Goal: Information Seeking & Learning: Find specific page/section

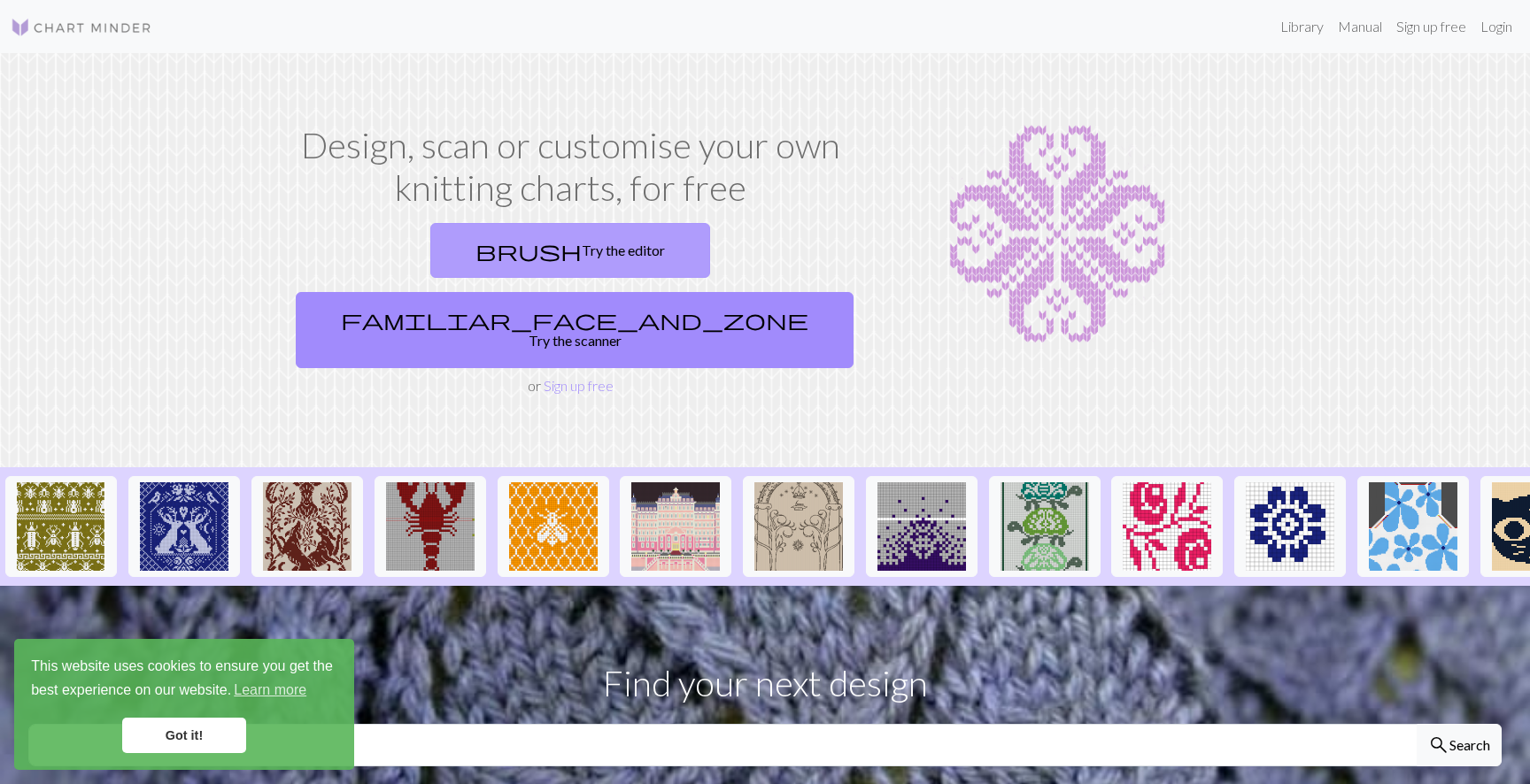
click at [461, 252] on link "brush Try the editor" at bounding box center [570, 250] width 280 height 55
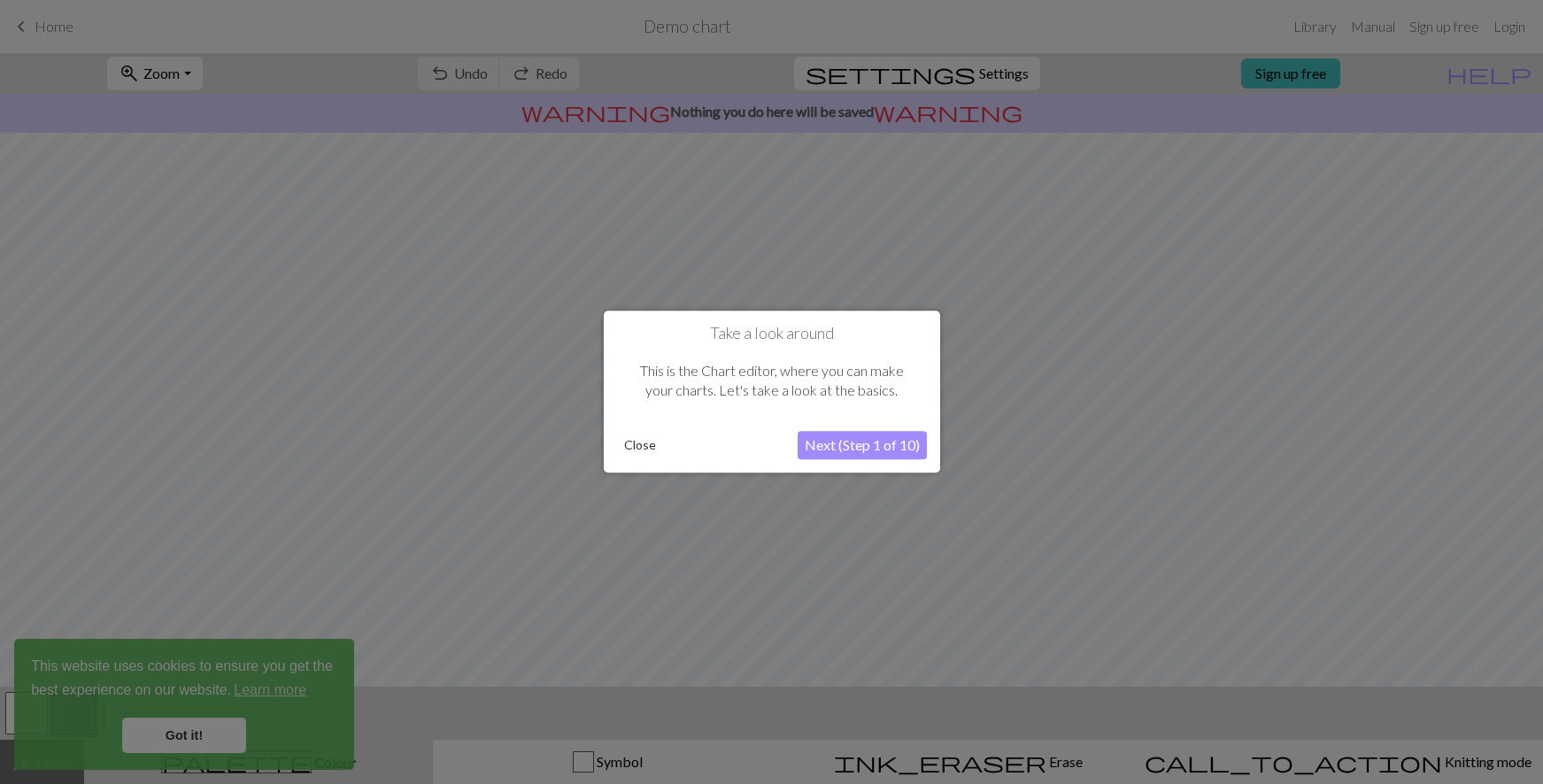
click at [852, 441] on button "Next (Step 1 of 10)" at bounding box center [862, 446] width 129 height 28
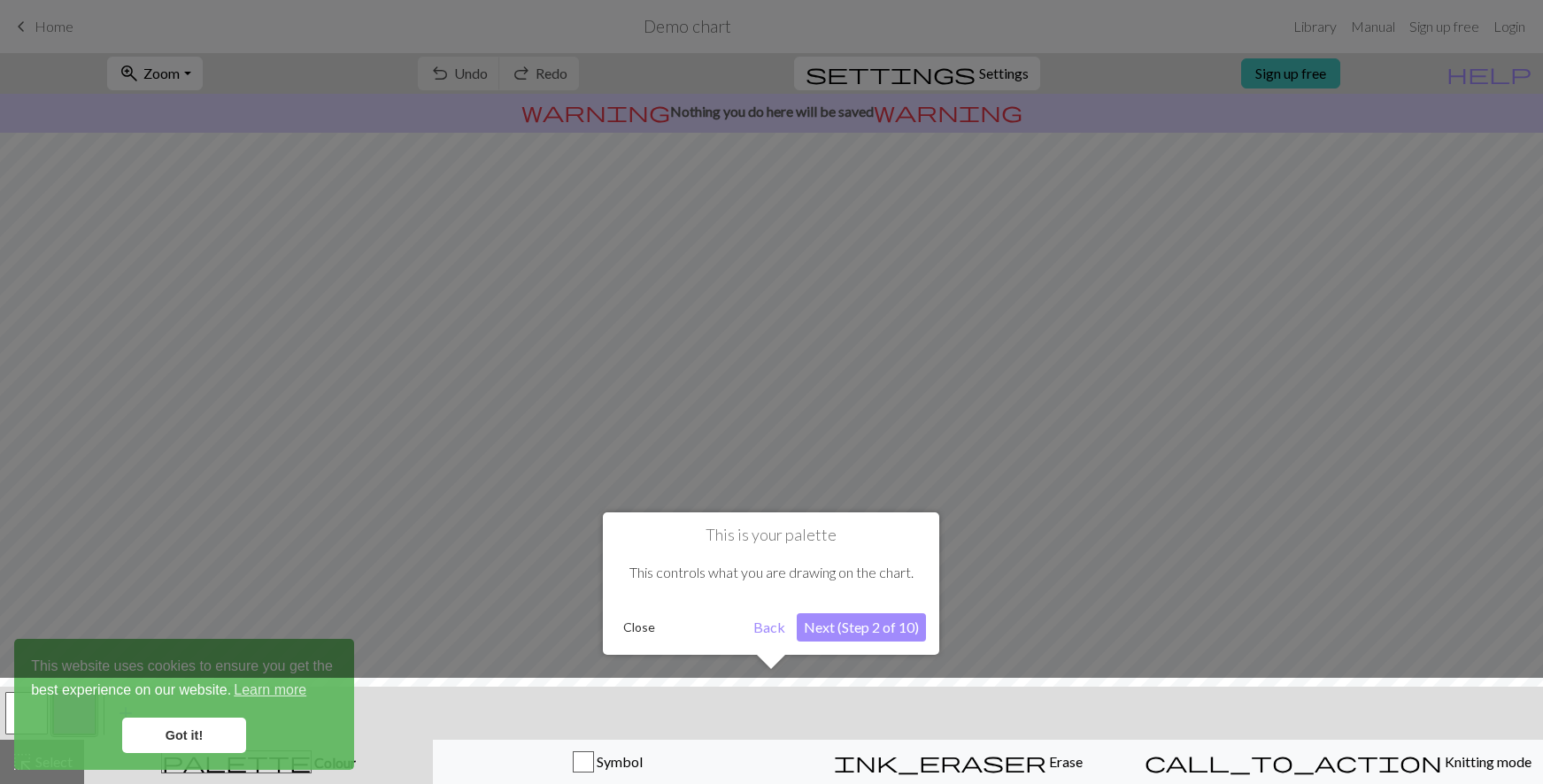
click at [864, 630] on button "Next (Step 2 of 10)" at bounding box center [861, 628] width 129 height 28
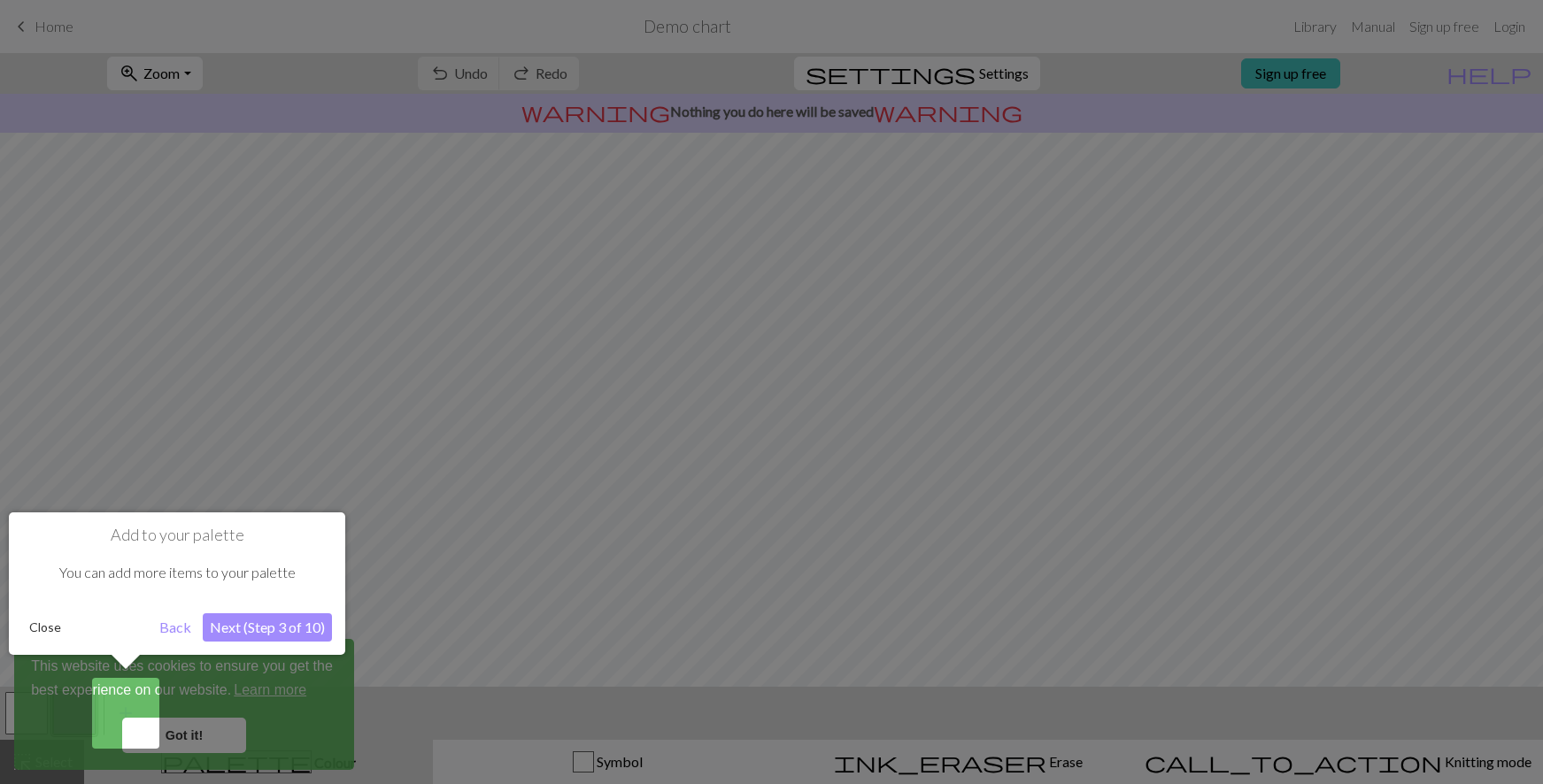
click at [294, 617] on button "Next (Step 3 of 10)" at bounding box center [268, 628] width 129 height 28
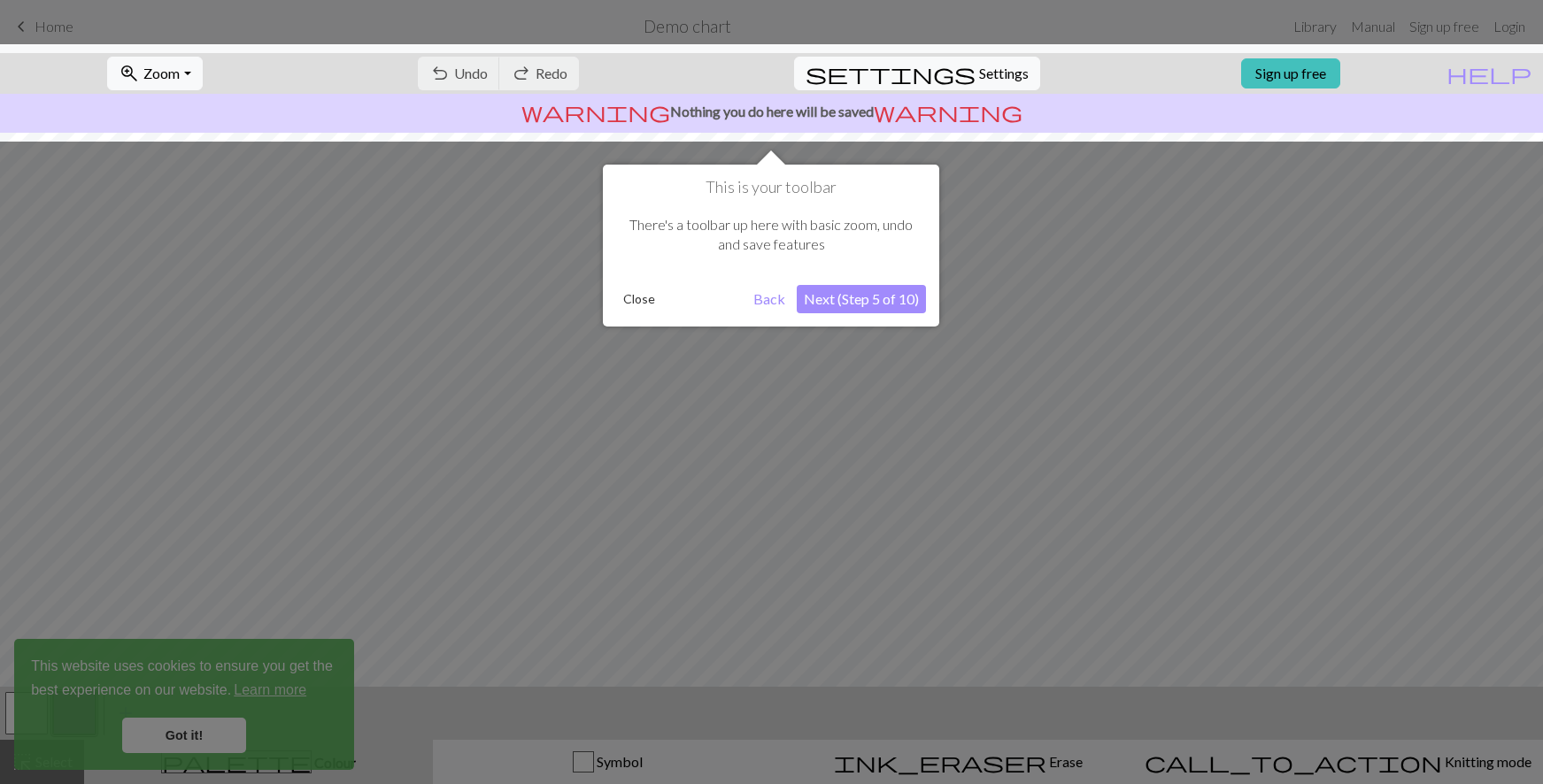
click at [917, 292] on button "Next (Step 5 of 10)" at bounding box center [861, 299] width 129 height 28
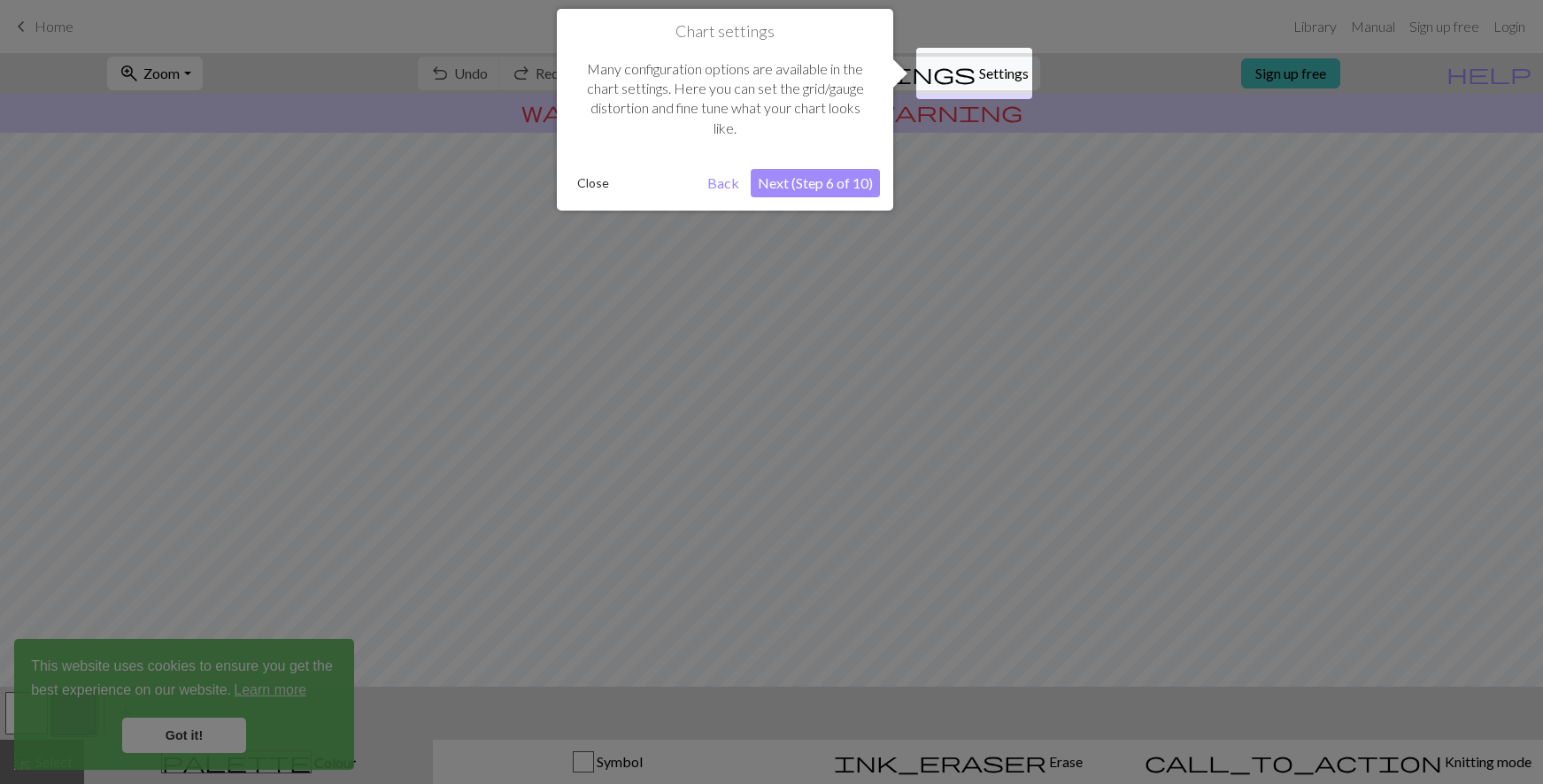
click at [849, 199] on div "Chart settings Many configuration options are available in the chart settings. …" at bounding box center [724, 109] width 336 height 202
click at [839, 167] on div "Chart settings Many configuration options are available in the chart settings. …" at bounding box center [724, 109] width 336 height 202
click at [837, 169] on button "Next (Step 6 of 10)" at bounding box center [815, 183] width 129 height 28
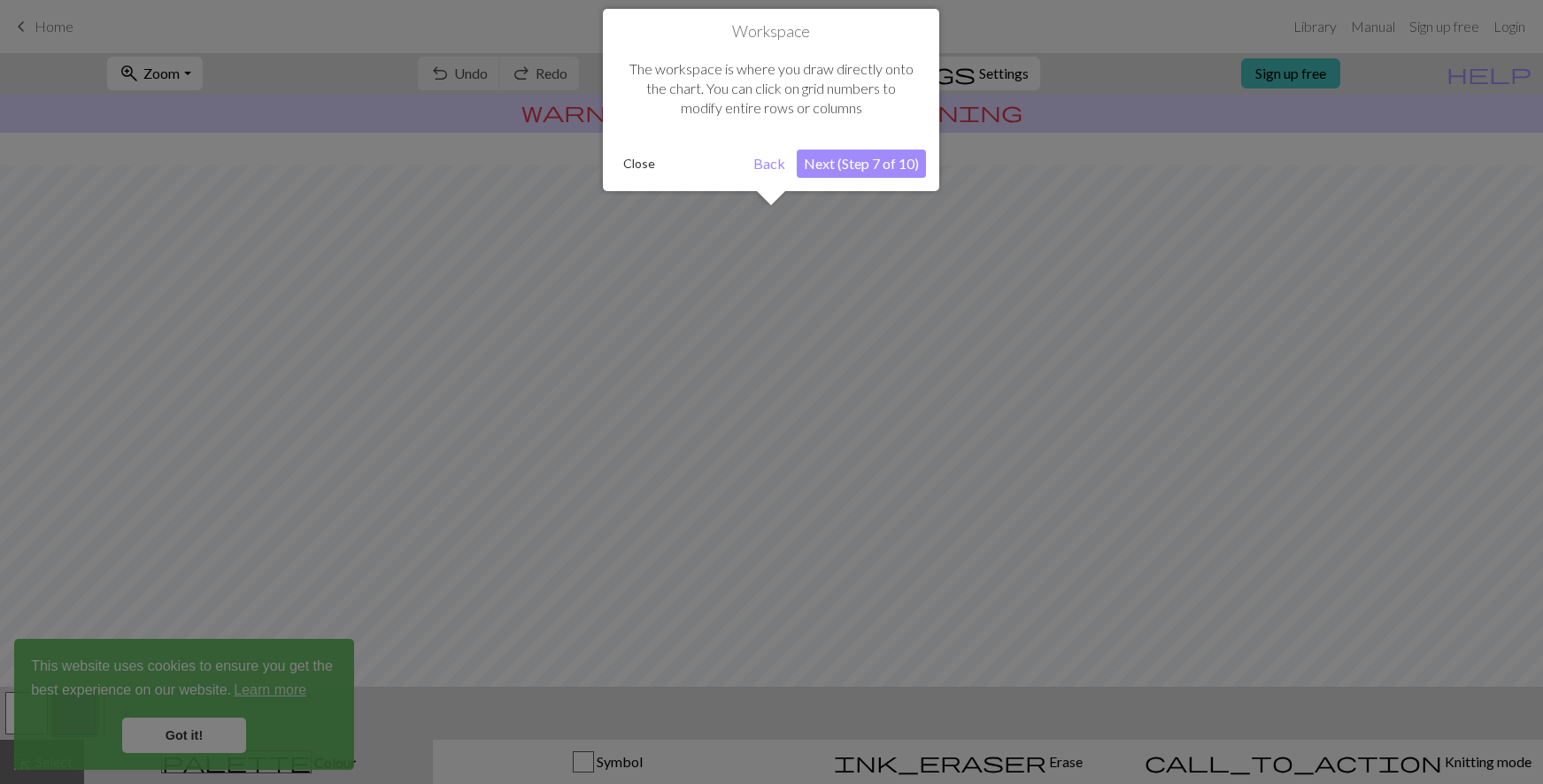
scroll to position [106, 0]
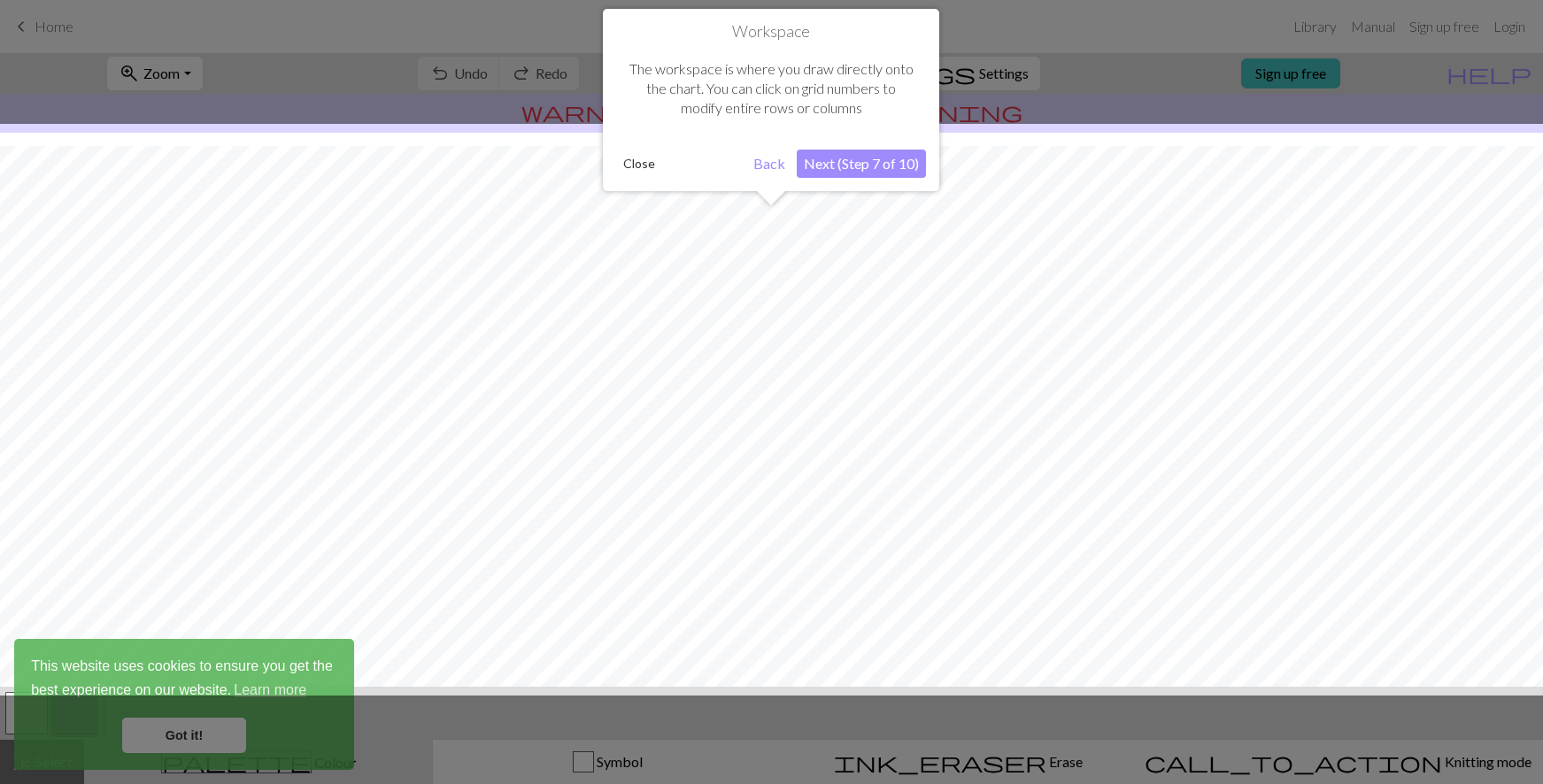
click at [838, 164] on button "Next (Step 7 of 10)" at bounding box center [861, 164] width 129 height 28
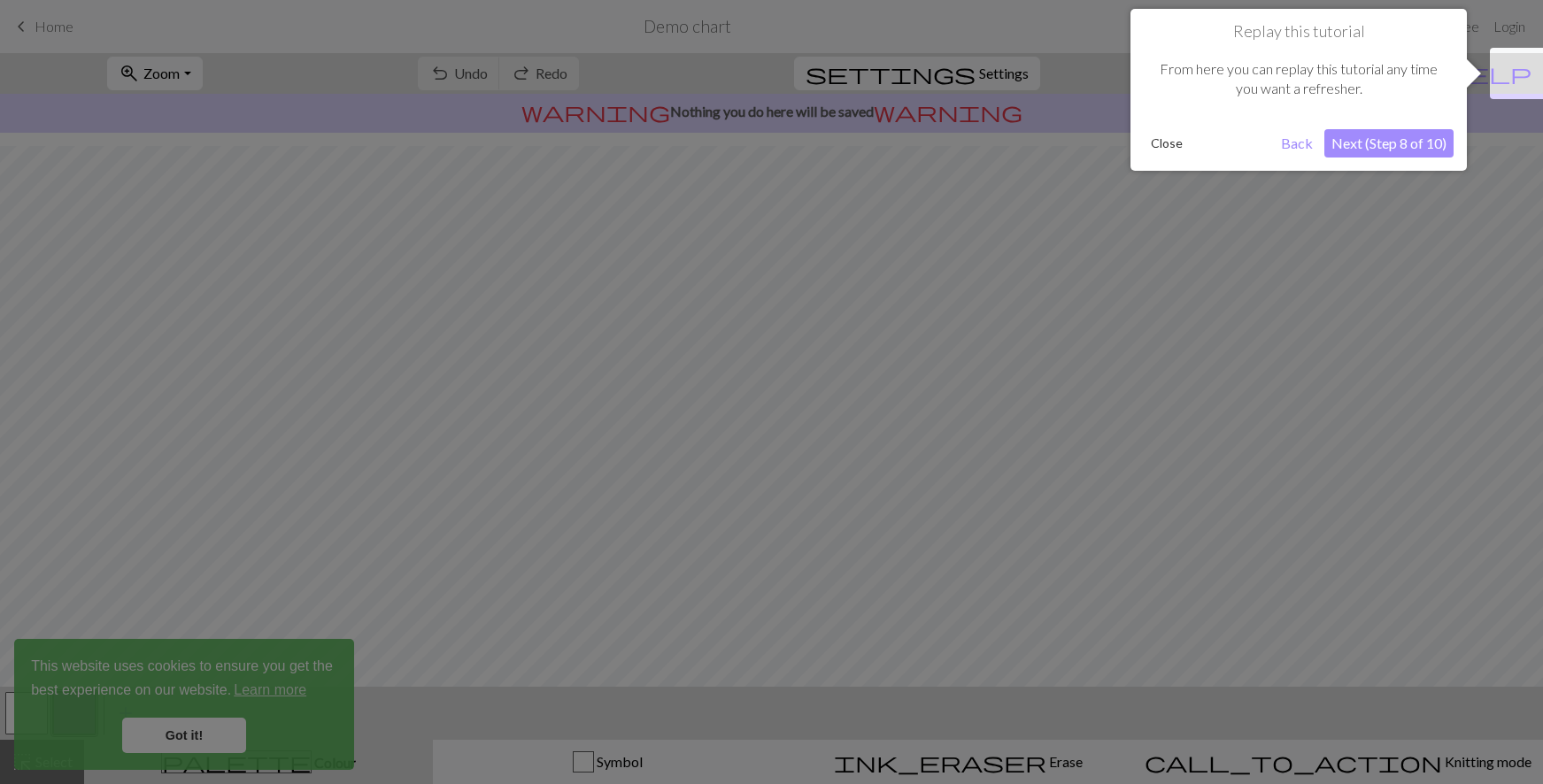
click at [1405, 119] on div "Replay this tutorial From here you can replay this tutorial any time you want a…" at bounding box center [1298, 89] width 336 height 162
click at [1391, 142] on button "Next (Step 8 of 10)" at bounding box center [1389, 143] width 129 height 28
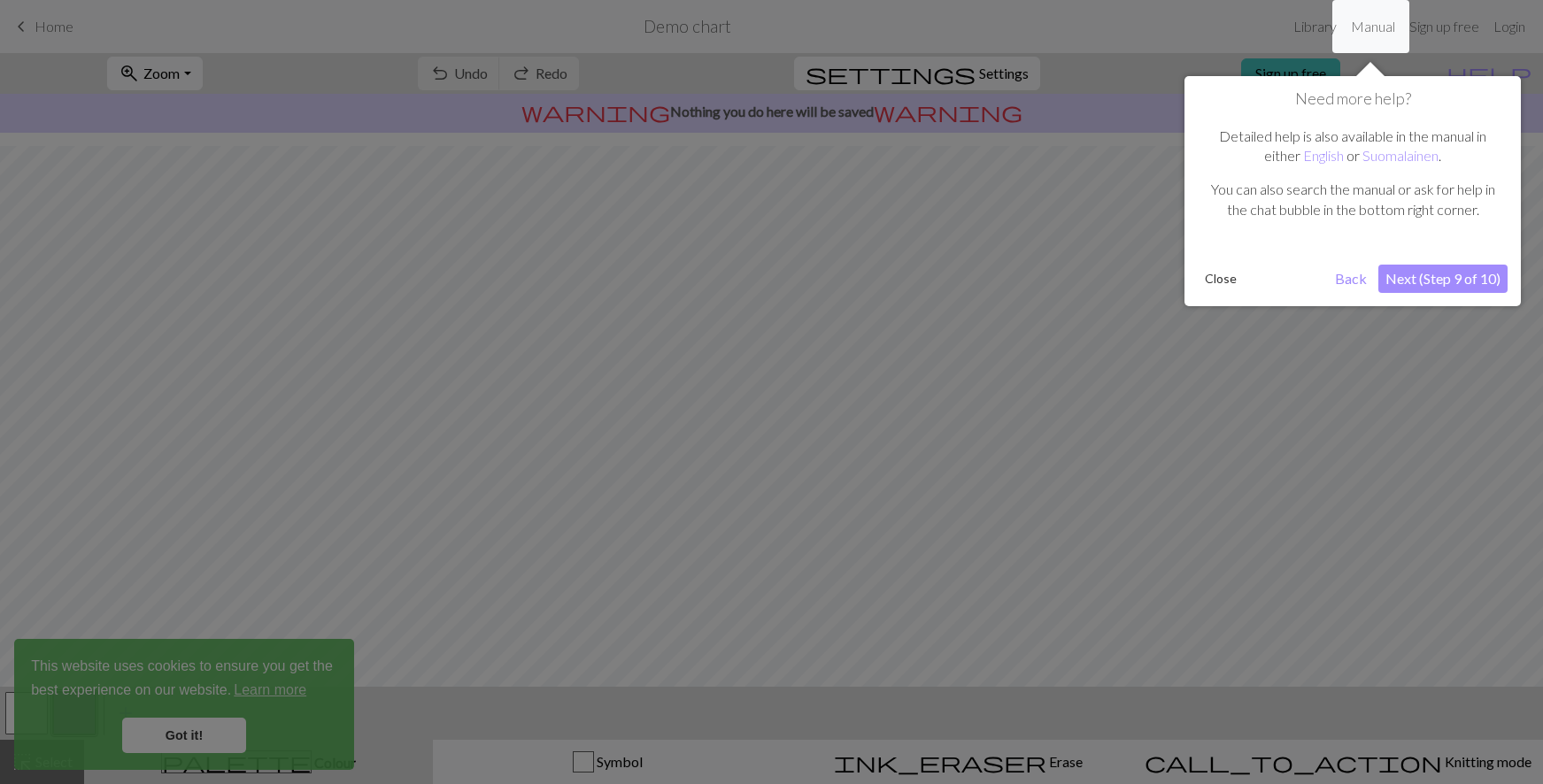
click at [1438, 263] on div "Need more help? Detailed help is also available in the manual in either English…" at bounding box center [1352, 191] width 336 height 230
click at [1435, 271] on button "Next (Step 9 of 10)" at bounding box center [1443, 279] width 129 height 28
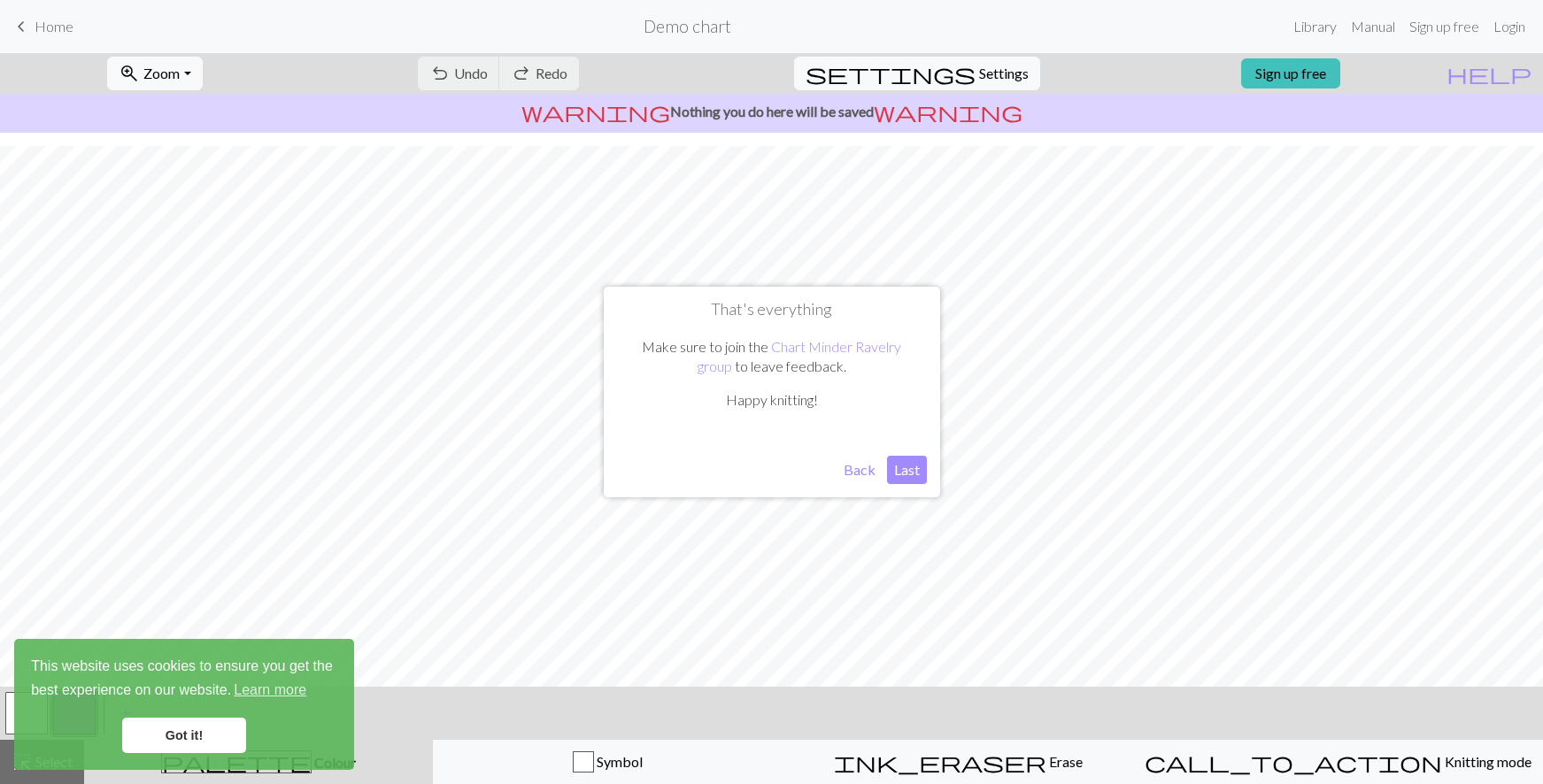
click at [903, 467] on button "Last" at bounding box center [907, 470] width 40 height 28
click at [217, 731] on link "Got it!" at bounding box center [184, 735] width 124 height 36
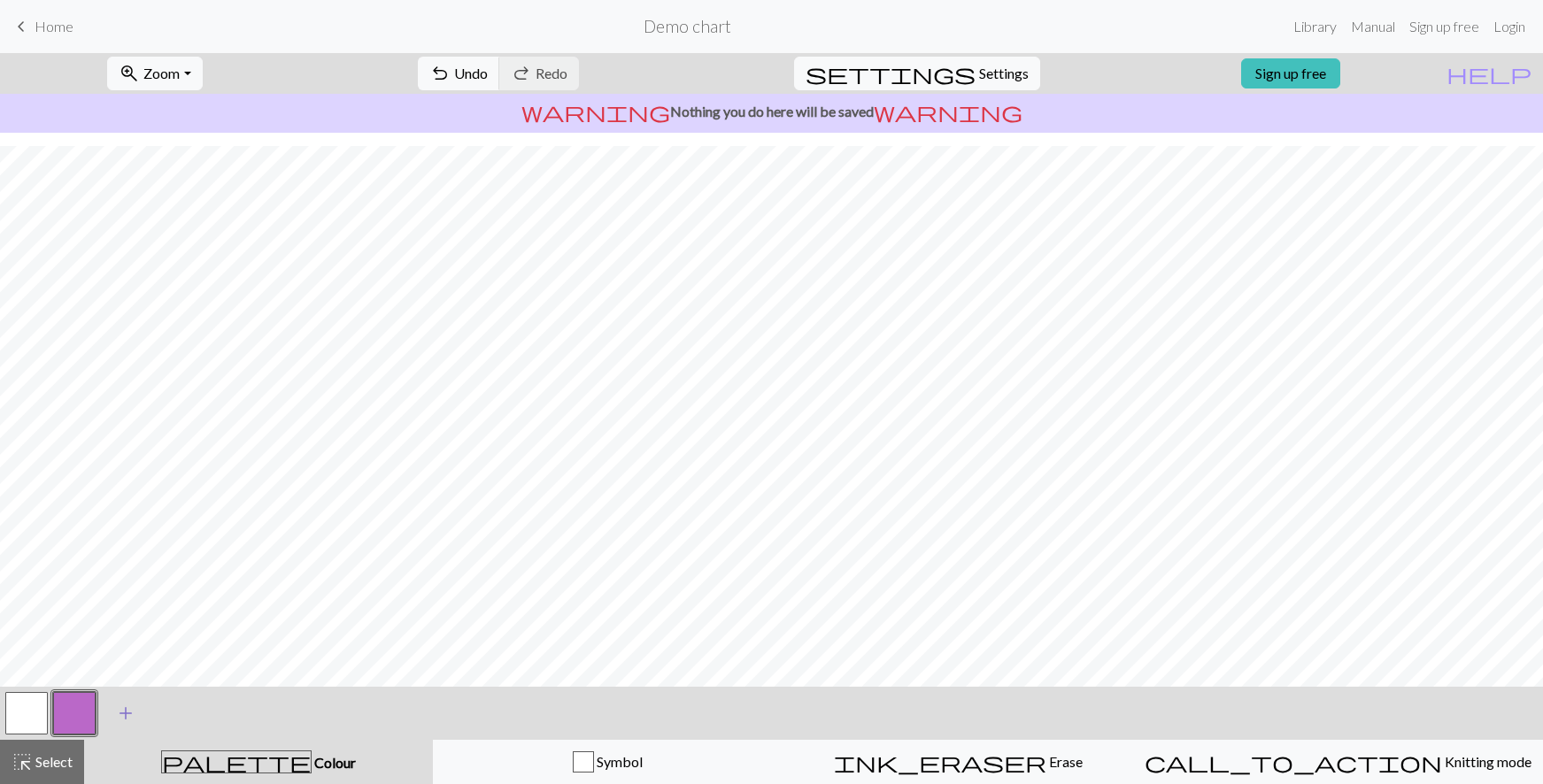
click at [123, 715] on span "add" at bounding box center [125, 713] width 22 height 24
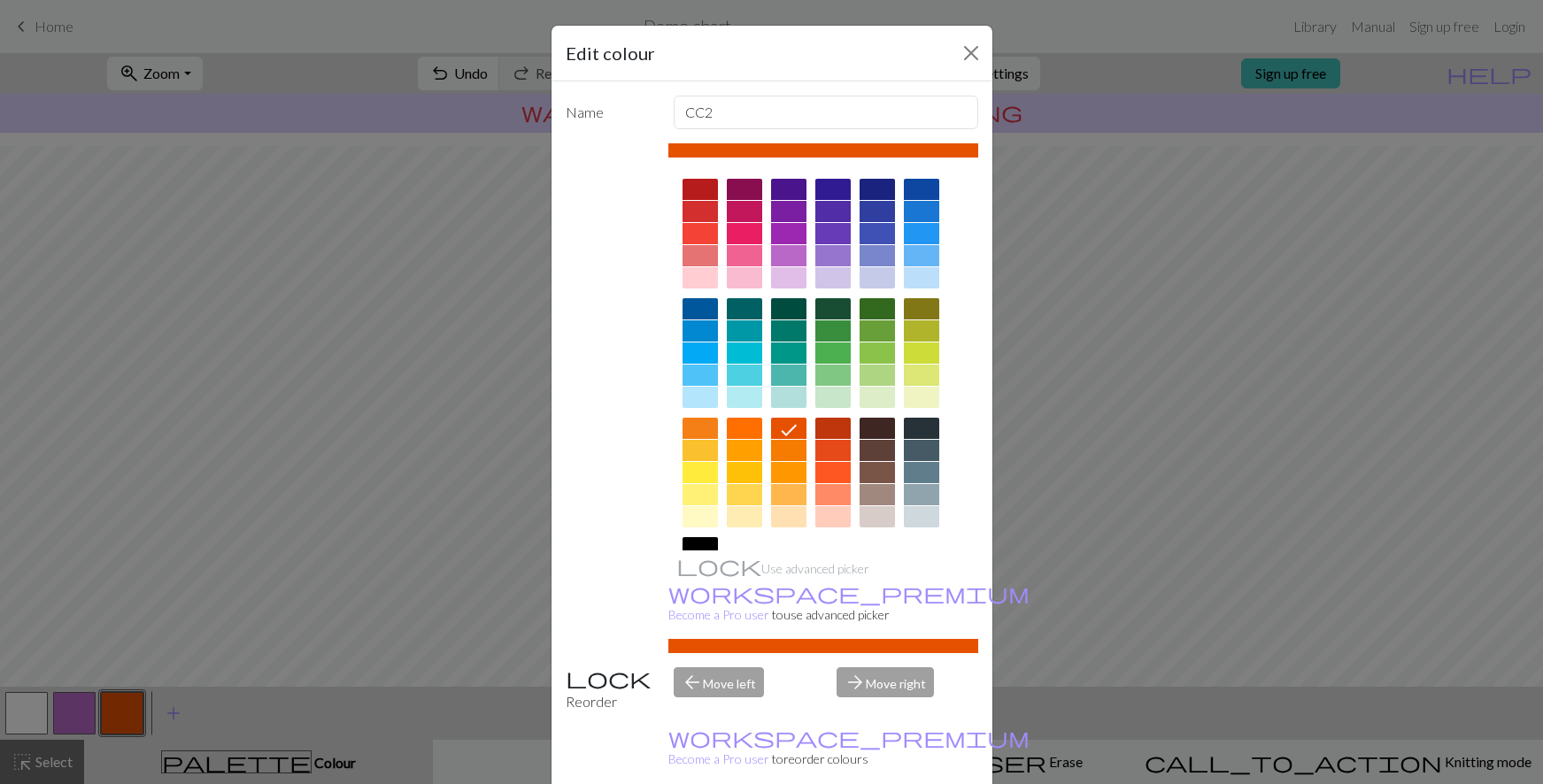
click at [977, 66] on div "Edit colour" at bounding box center [771, 53] width 441 height 56
click at [968, 51] on button "Close" at bounding box center [971, 53] width 28 height 28
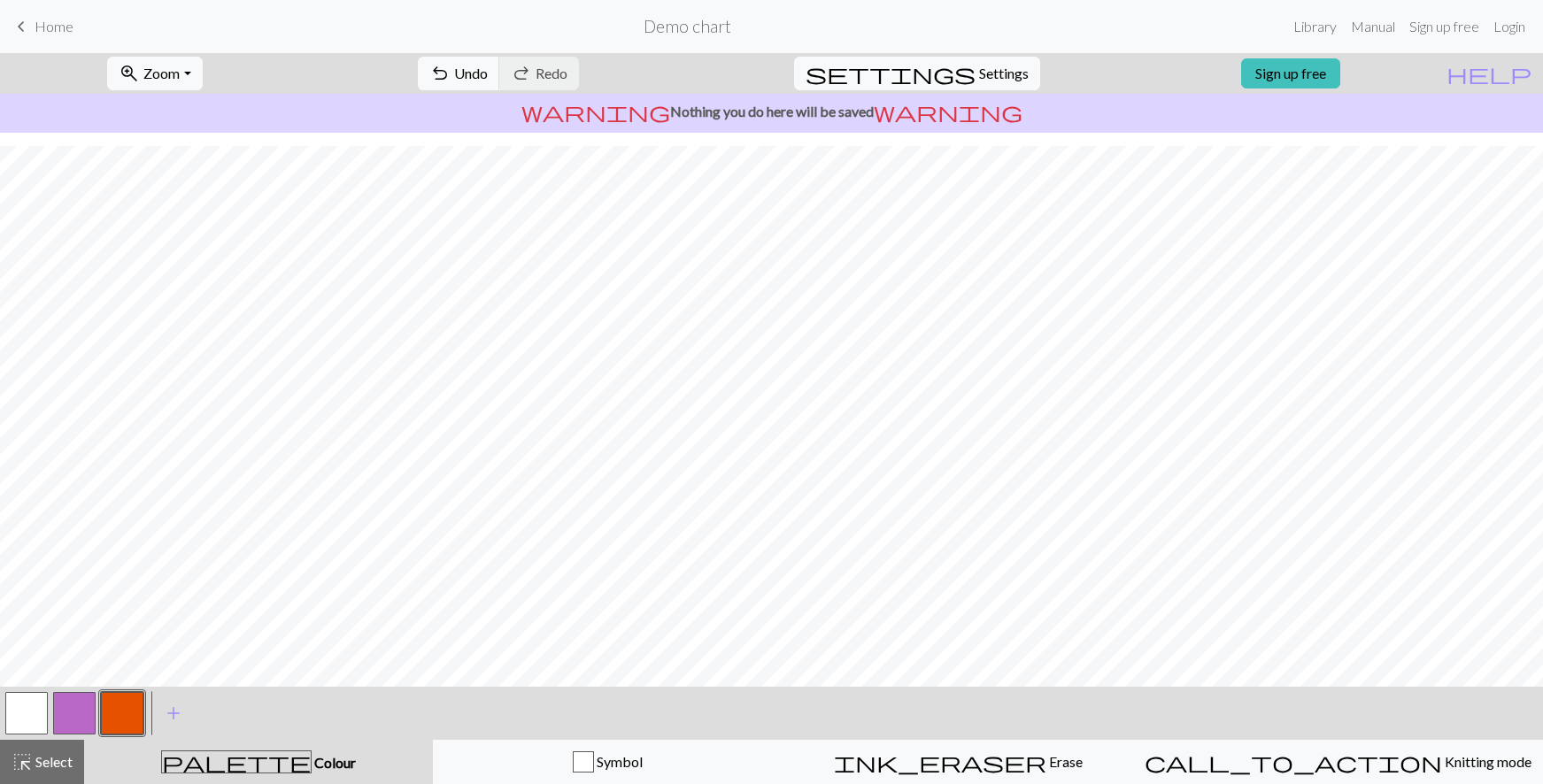
click at [501, 53] on div "undo Undo Undo redo Redo Redo" at bounding box center [498, 74] width 188 height 41
click at [451, 65] on span "undo" at bounding box center [440, 73] width 22 height 24
click at [29, 36] on span "keyboard_arrow_left" at bounding box center [21, 26] width 22 height 24
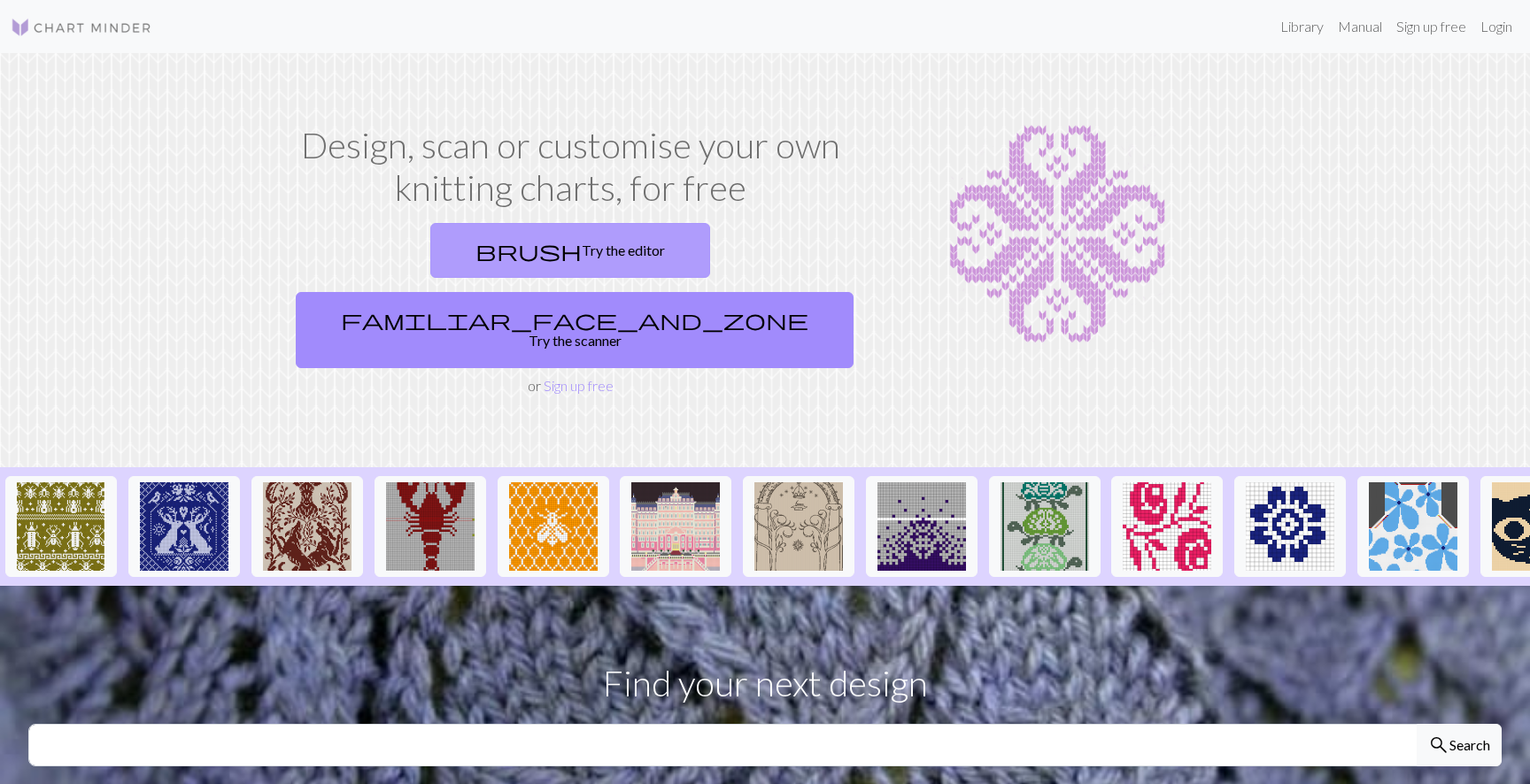
click at [430, 241] on link "brush Try the editor" at bounding box center [570, 250] width 280 height 55
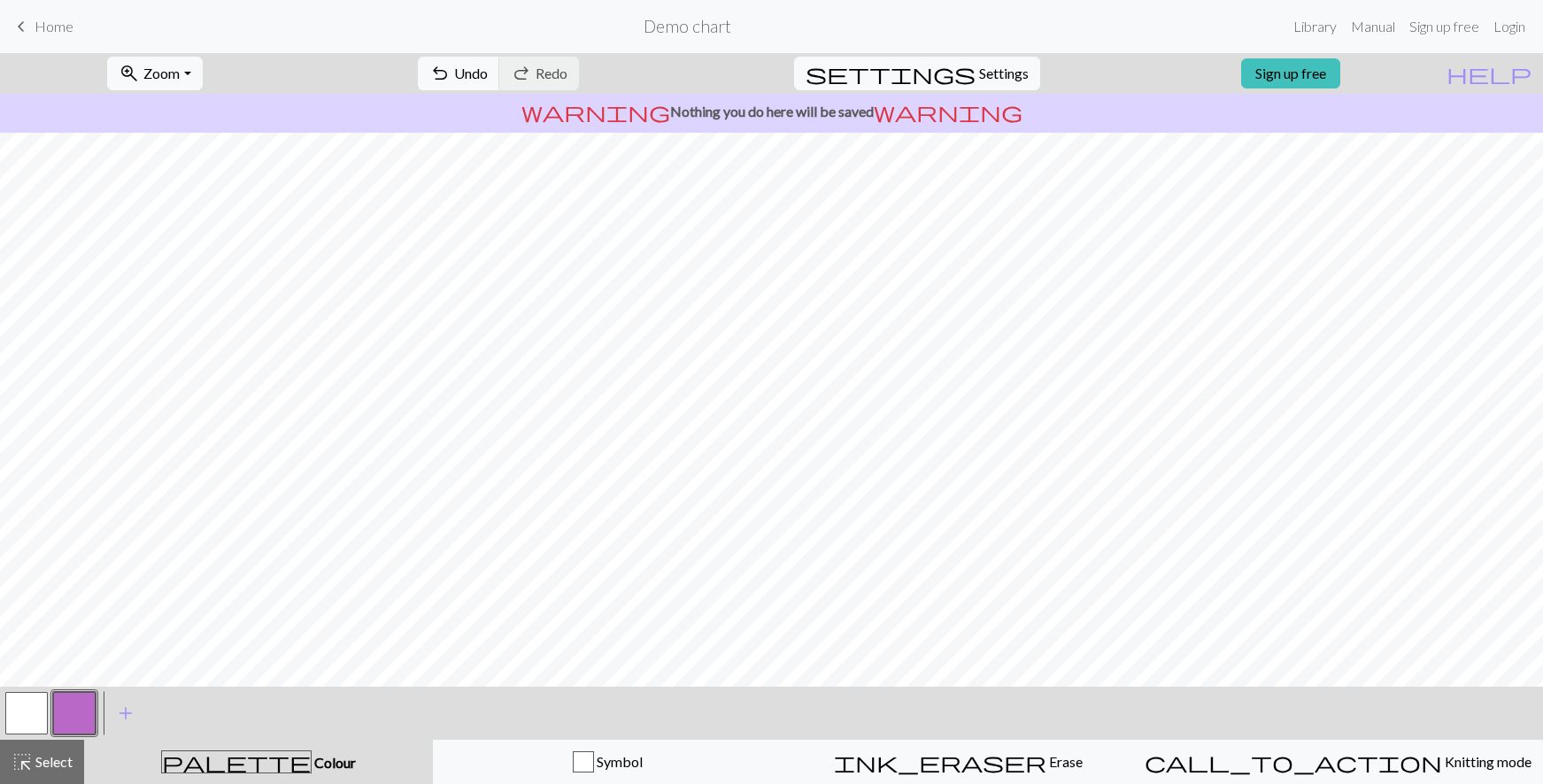
click at [39, 24] on span "Home" at bounding box center [54, 26] width 39 height 17
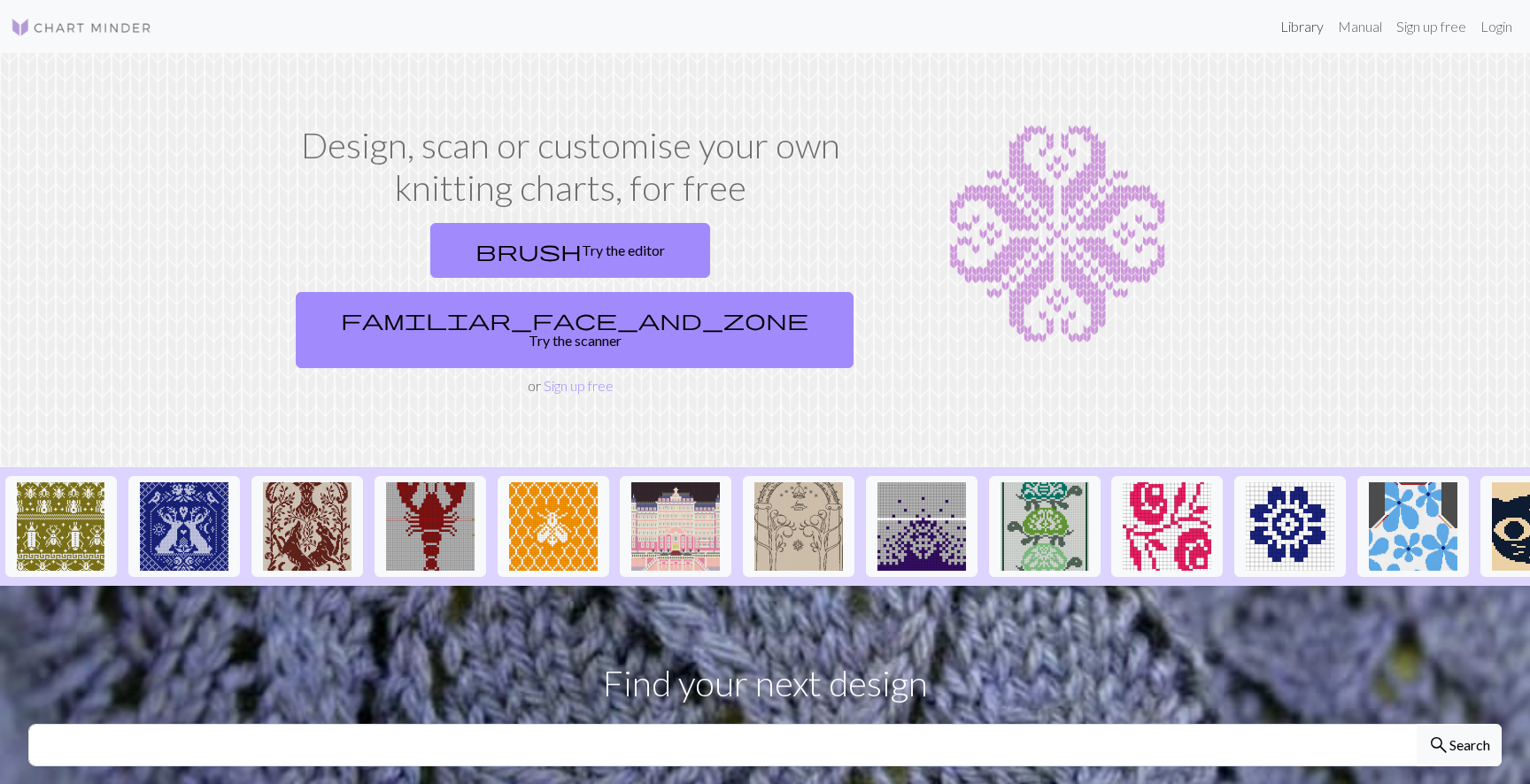
click at [1290, 34] on link "Library" at bounding box center [1301, 26] width 57 height 36
click at [474, 724] on input "text" at bounding box center [722, 745] width 1389 height 42
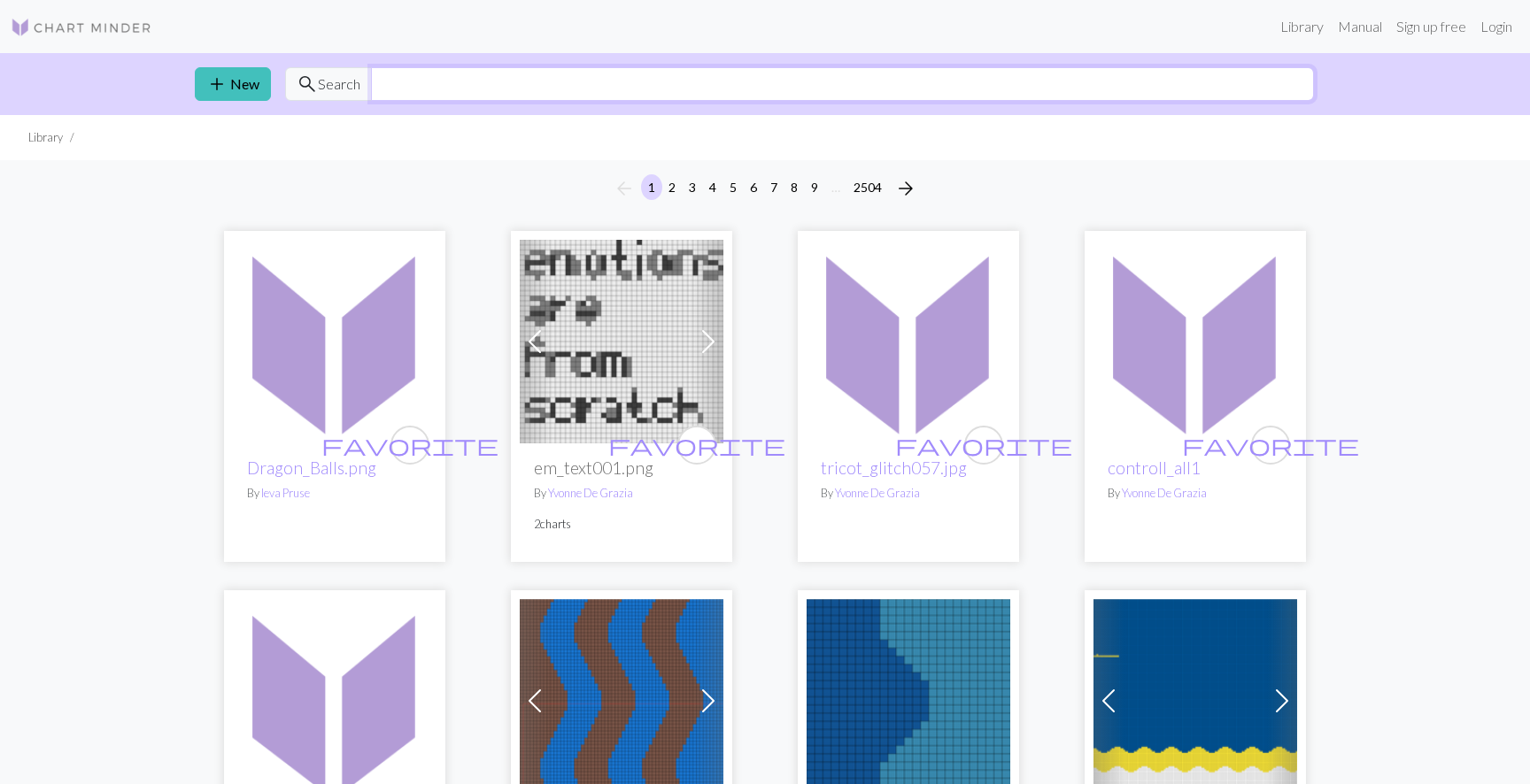
click at [457, 78] on input "text" at bounding box center [842, 84] width 943 height 34
type input "otter"
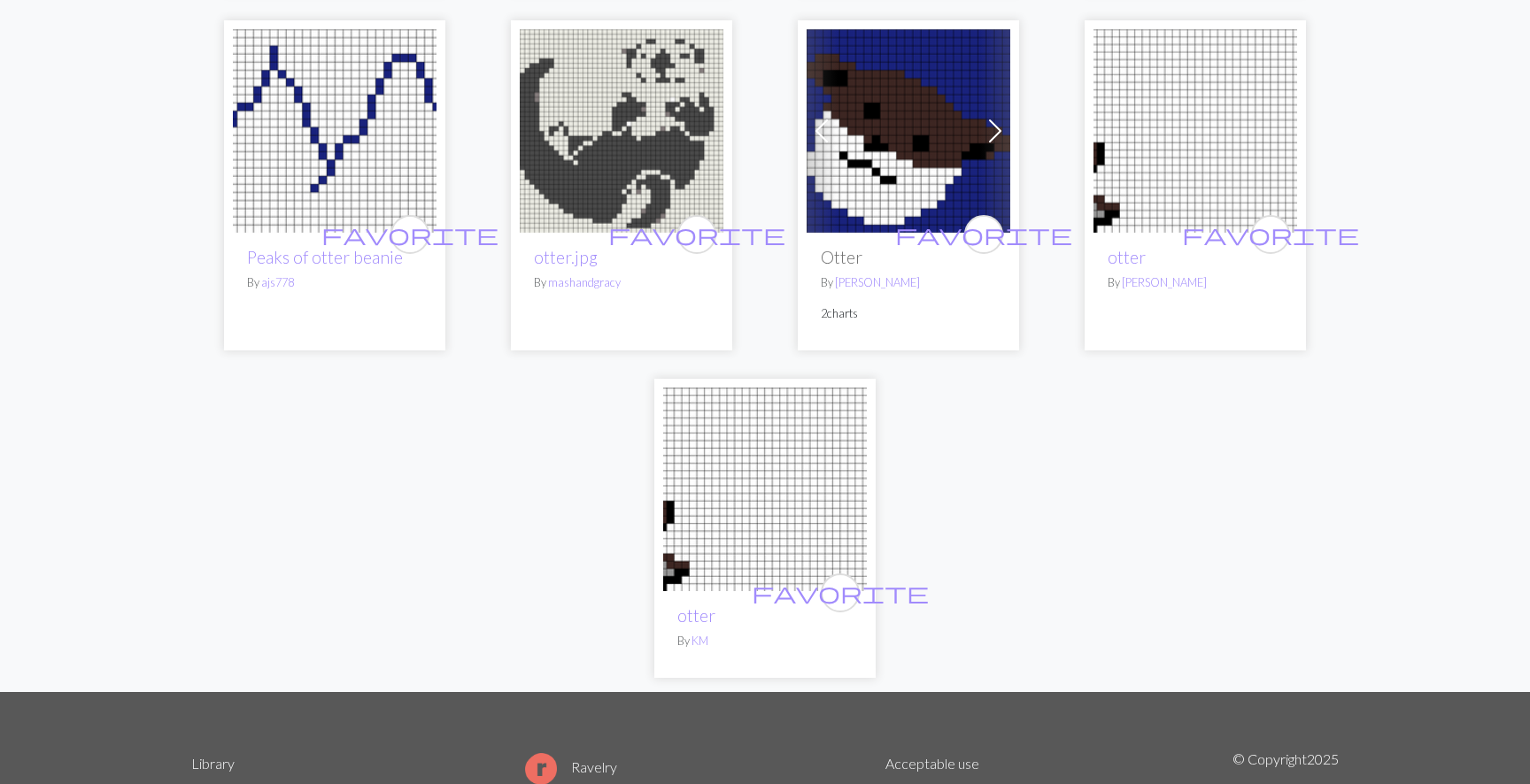
scroll to position [2075, 0]
